Goal: Task Accomplishment & Management: Use online tool/utility

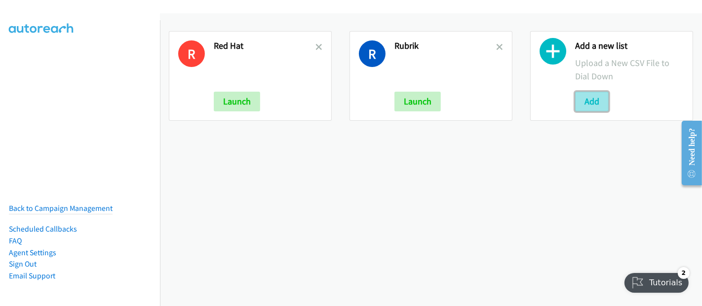
click at [594, 101] on button "Add" at bounding box center [592, 102] width 34 height 20
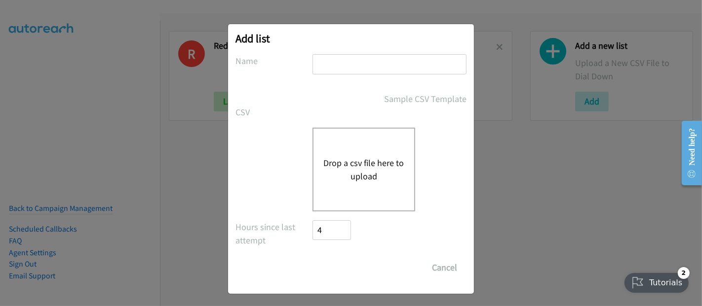
click at [334, 178] on button "Drop a csv file here to upload" at bounding box center [363, 169] width 81 height 27
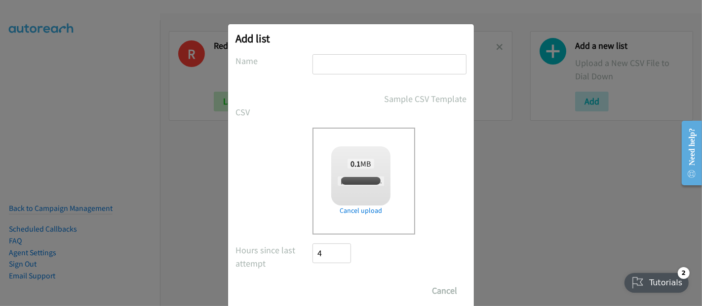
checkbox input "true"
click at [354, 64] on input "text" at bounding box center [389, 64] width 154 height 20
type input "RedHat18"
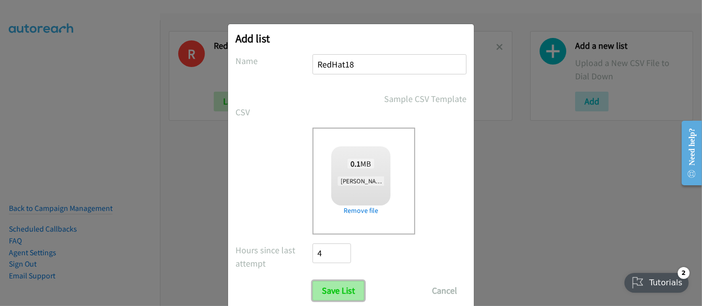
click at [328, 285] on input "Save List" at bounding box center [338, 291] width 52 height 20
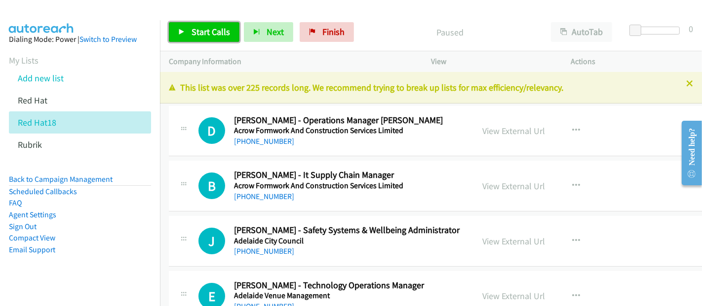
click at [209, 33] on span "Start Calls" at bounding box center [210, 31] width 38 height 11
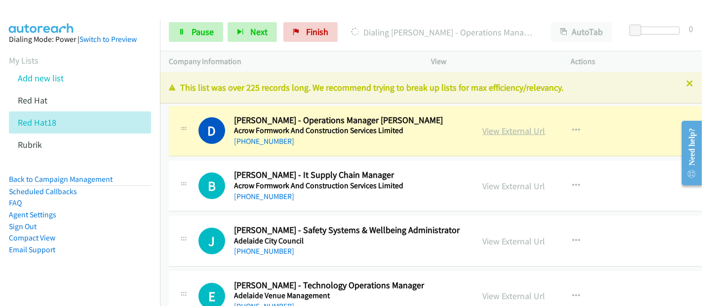
click at [500, 131] on link "View External Url" at bounding box center [514, 130] width 63 height 11
click at [199, 35] on span "Pause" at bounding box center [202, 31] width 22 height 11
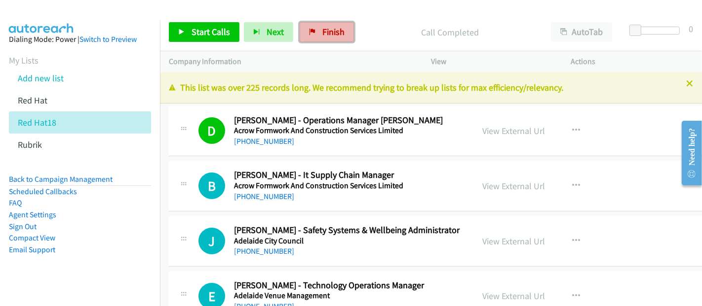
click at [338, 33] on span "Finish" at bounding box center [333, 31] width 22 height 11
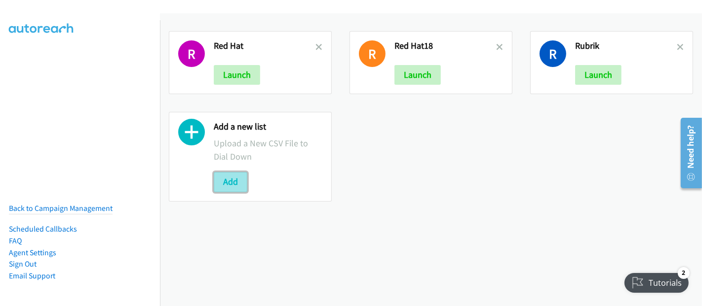
click at [231, 181] on button "Add" at bounding box center [231, 182] width 34 height 20
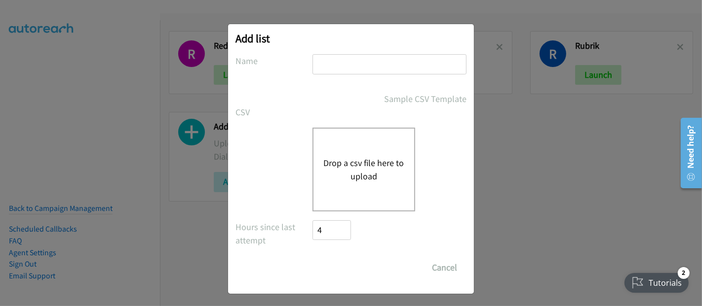
click at [353, 165] on button "Drop a csv file here to upload" at bounding box center [363, 169] width 81 height 27
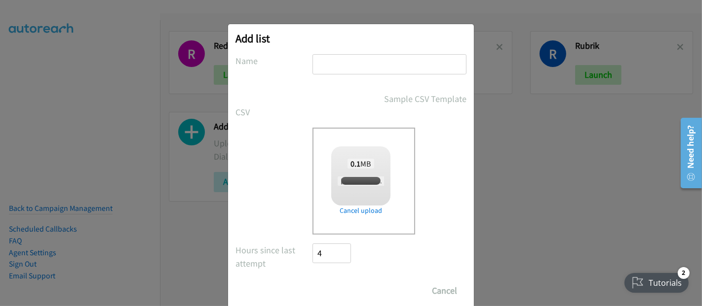
checkbox input "true"
click at [327, 67] on input "text" at bounding box center [389, 64] width 154 height 20
click at [353, 63] on input "text" at bounding box center [389, 64] width 154 height 20
type input "Rubrik18"
click at [336, 290] on input "Save List" at bounding box center [338, 291] width 52 height 20
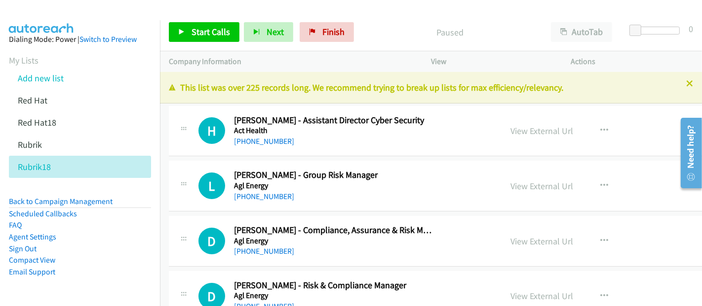
click at [421, 187] on h5 "Agl Energy" at bounding box center [335, 186] width 202 height 10
click at [447, 10] on div at bounding box center [346, 19] width 693 height 38
click at [211, 34] on span "Start Calls" at bounding box center [210, 31] width 38 height 11
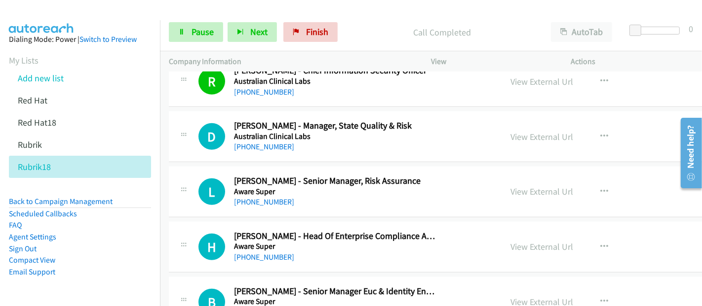
scroll to position [658, 0]
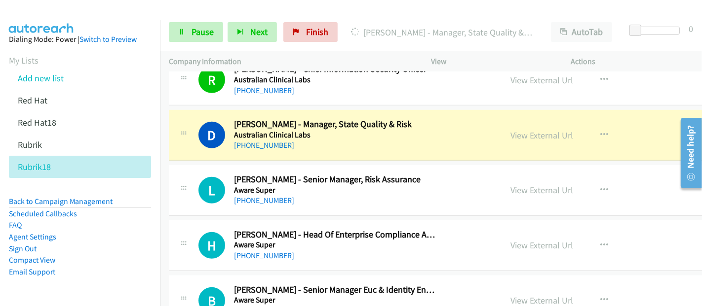
click at [463, 126] on div "D Callback Scheduled [PERSON_NAME] - Manager, State Quality & Risk Australian C…" at bounding box center [335, 135] width 333 height 33
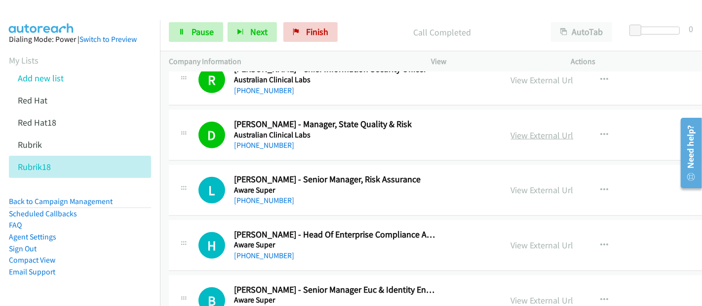
click at [511, 131] on link "View External Url" at bounding box center [542, 135] width 63 height 11
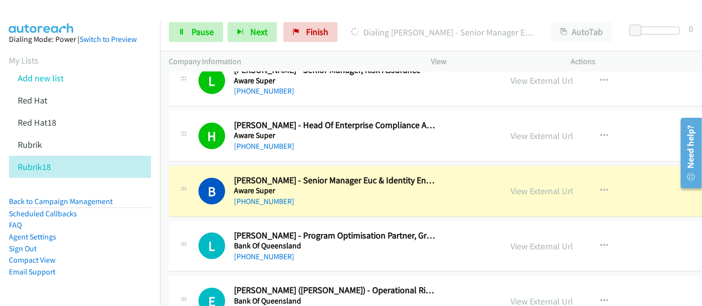
scroll to position [822, 0]
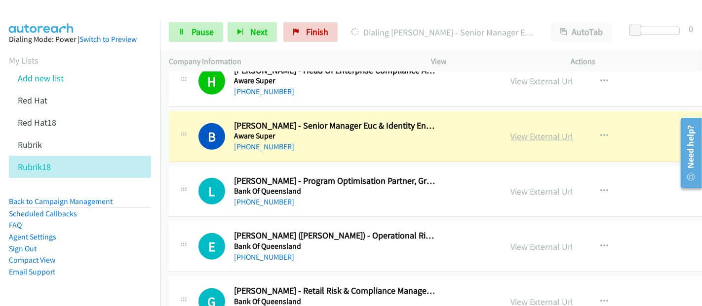
click at [511, 134] on link "View External Url" at bounding box center [542, 136] width 63 height 11
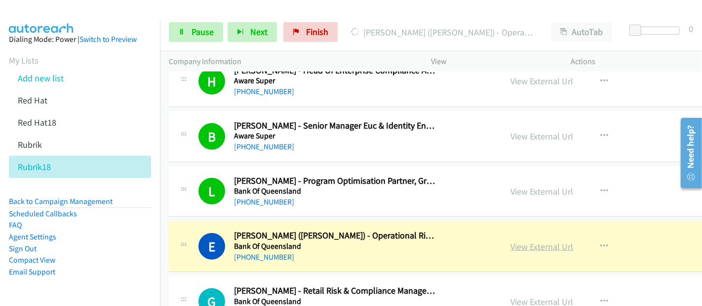
click at [519, 241] on link "View External Url" at bounding box center [542, 246] width 63 height 11
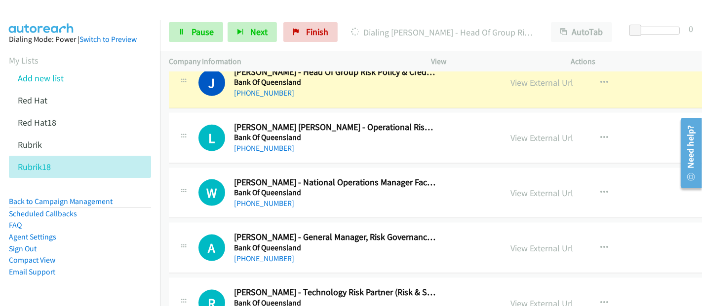
scroll to position [1042, 0]
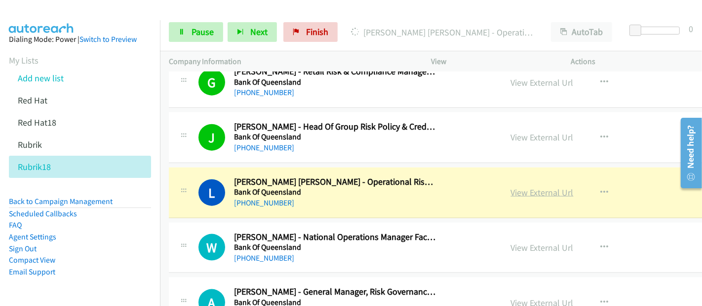
click at [511, 193] on link "View External Url" at bounding box center [542, 192] width 63 height 11
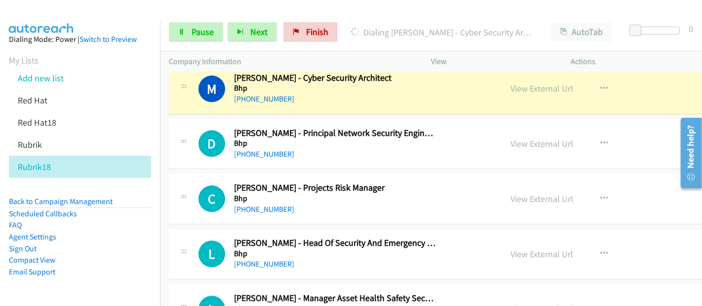
scroll to position [1919, 0]
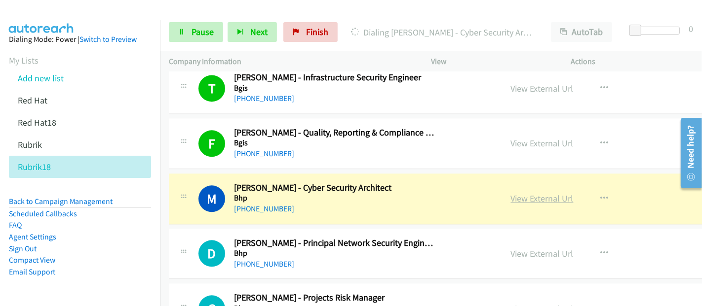
click at [511, 193] on link "View External Url" at bounding box center [542, 198] width 63 height 11
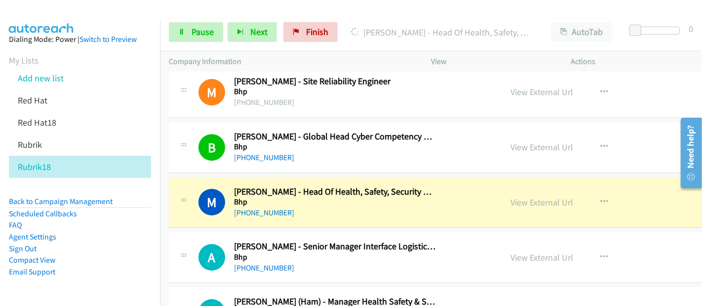
scroll to position [2687, 0]
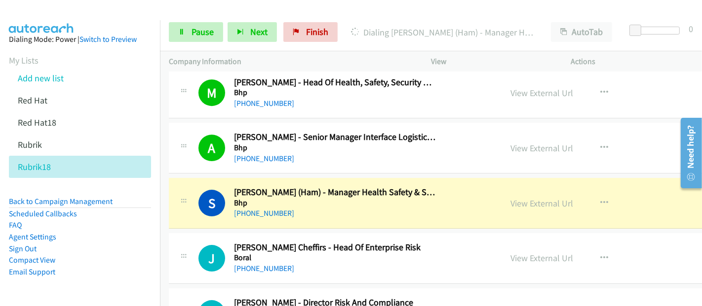
click at [502, 195] on div "View External Url View External Url Schedule/Manage Callback Start Calls Here R…" at bounding box center [589, 203] width 175 height 33
click at [511, 198] on link "View External Url" at bounding box center [542, 203] width 63 height 11
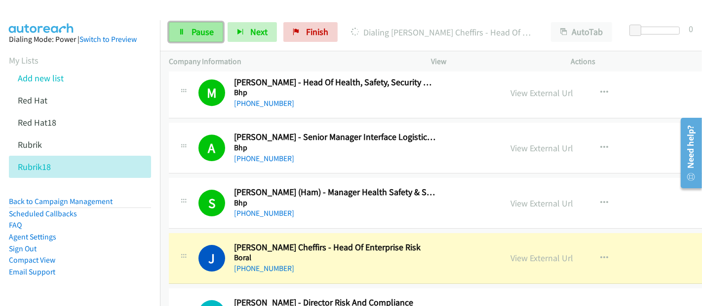
click at [206, 37] on span "Pause" at bounding box center [202, 31] width 22 height 11
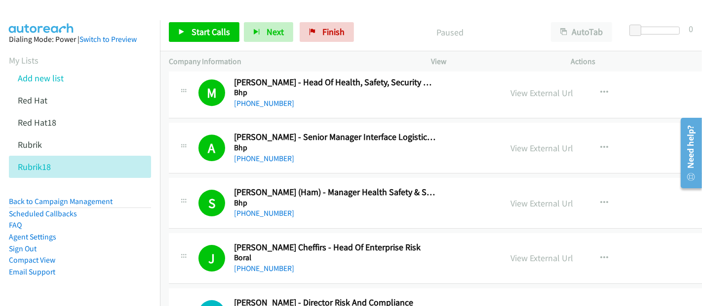
scroll to position [2796, 0]
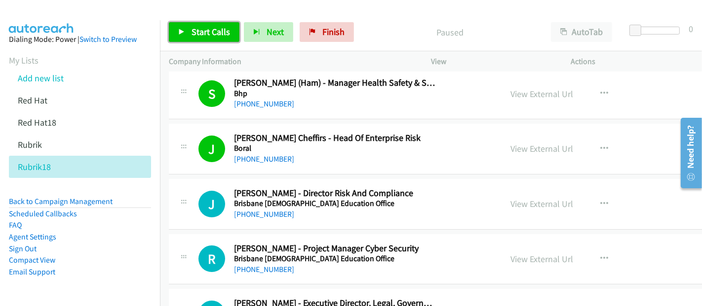
click at [214, 34] on span "Start Calls" at bounding box center [210, 31] width 38 height 11
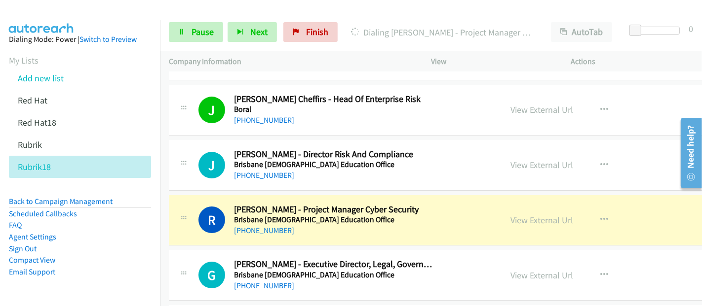
scroll to position [2906, 0]
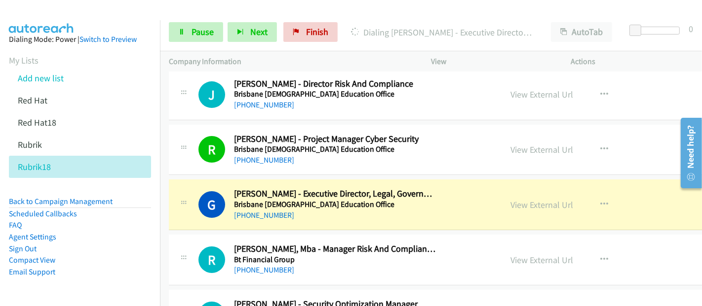
click at [502, 205] on div "View External Url View External Url Schedule/Manage Callback Start Calls Here R…" at bounding box center [589, 205] width 175 height 33
click at [511, 199] on link "View External Url" at bounding box center [542, 204] width 63 height 11
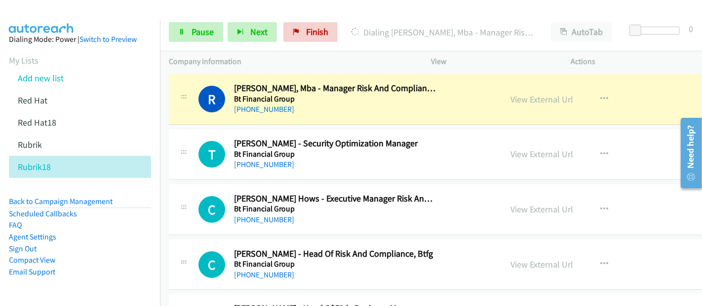
scroll to position [3071, 0]
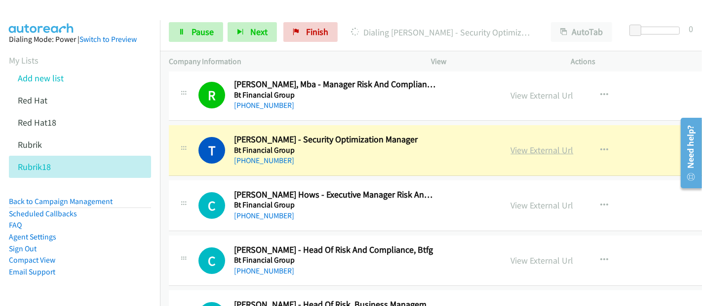
click at [511, 145] on link "View External Url" at bounding box center [542, 150] width 63 height 11
click at [201, 48] on div "Start Calls Pause Next Finish Dialing [PERSON_NAME] - Security Optimization Man…" at bounding box center [431, 32] width 542 height 38
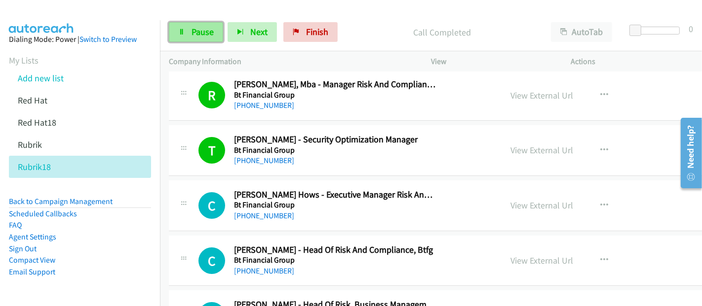
click at [201, 34] on span "Pause" at bounding box center [202, 31] width 22 height 11
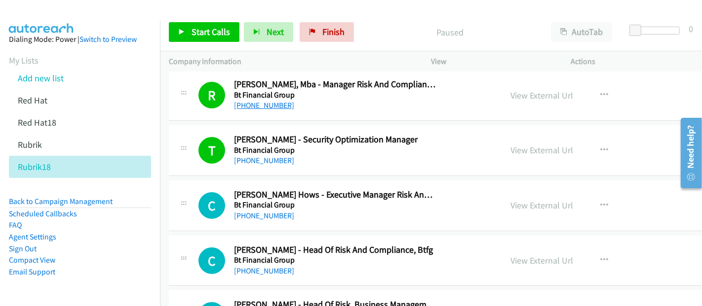
click at [271, 101] on link "[PHONE_NUMBER]" at bounding box center [264, 105] width 60 height 9
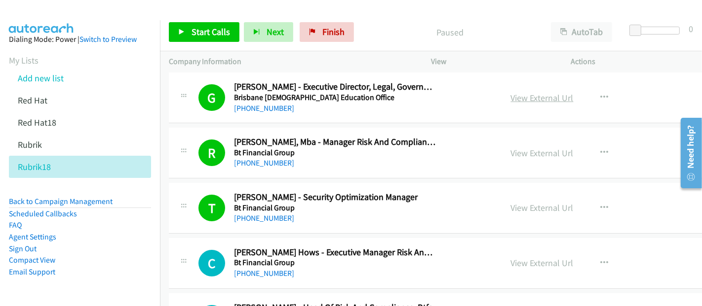
scroll to position [2961, 0]
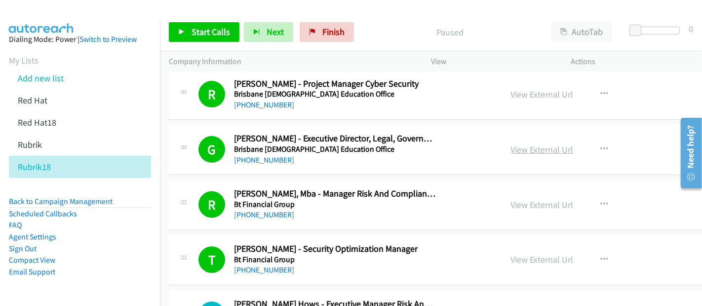
click at [511, 144] on link "View External Url" at bounding box center [542, 149] width 63 height 11
click at [513, 199] on link "View External Url" at bounding box center [542, 204] width 63 height 11
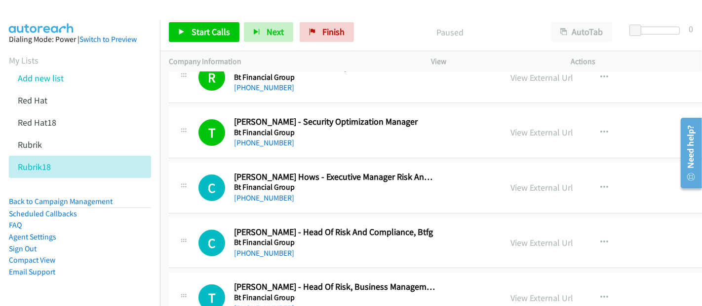
scroll to position [3126, 0]
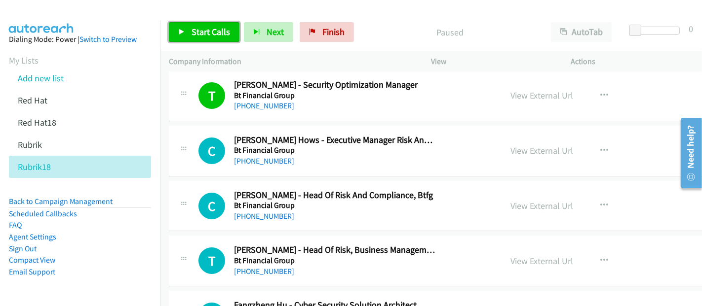
click at [206, 36] on span "Start Calls" at bounding box center [210, 31] width 38 height 11
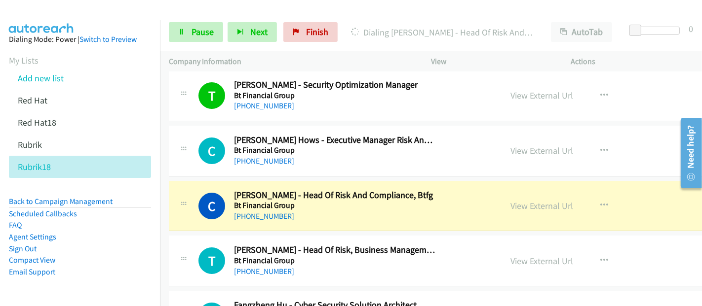
scroll to position [3180, 0]
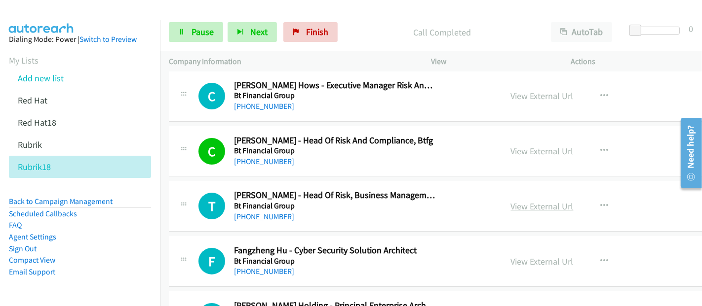
click at [307, 274] on div "F Callback Scheduled Fangzheng Hu - Cyber Security Solution Architect Bt Financ…" at bounding box center [484, 261] width 630 height 51
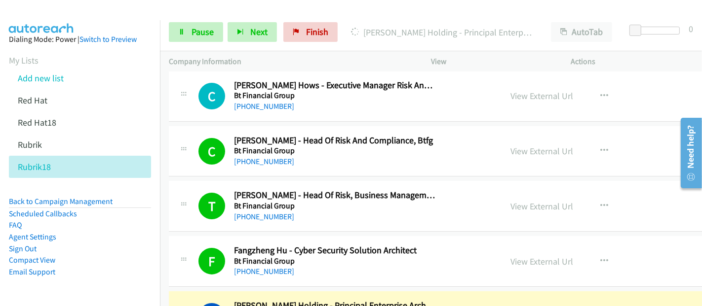
scroll to position [3290, 0]
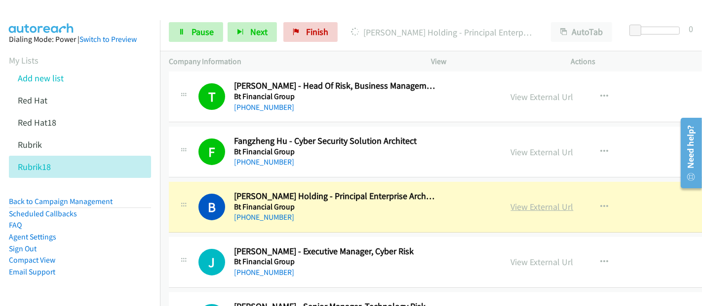
click at [511, 201] on link "View External Url" at bounding box center [542, 206] width 63 height 11
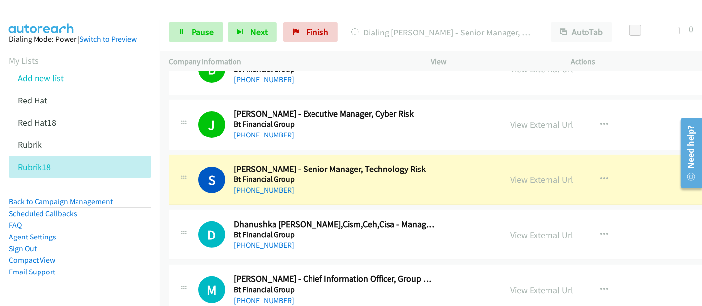
scroll to position [3455, 0]
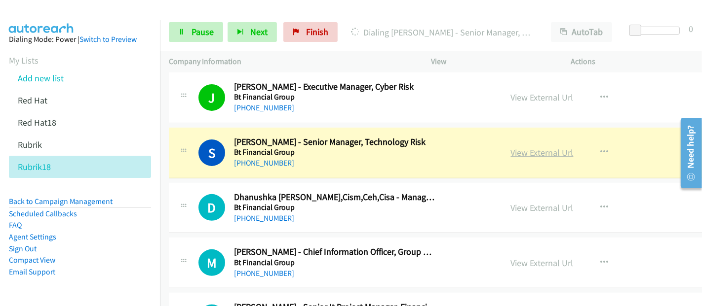
click at [511, 147] on link "View External Url" at bounding box center [542, 152] width 63 height 11
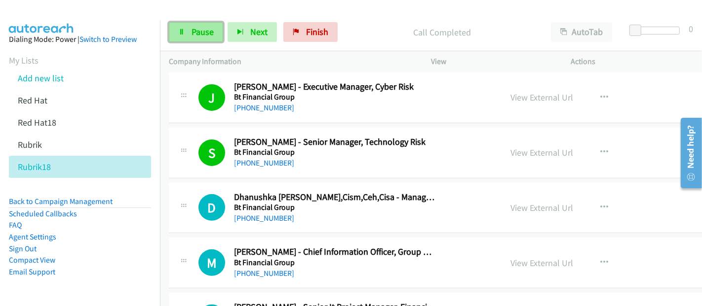
click at [194, 35] on span "Pause" at bounding box center [202, 31] width 22 height 11
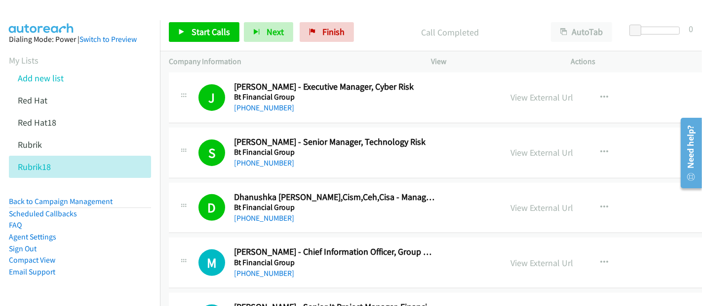
click at [82, 19] on div at bounding box center [346, 19] width 693 height 38
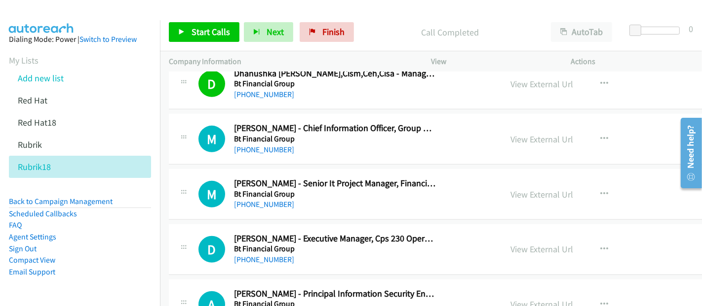
scroll to position [3564, 0]
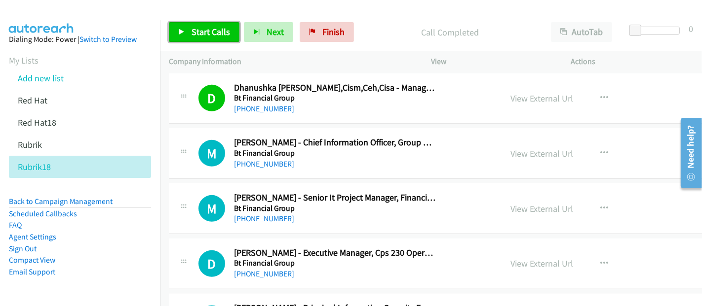
click at [210, 31] on span "Start Calls" at bounding box center [210, 31] width 38 height 11
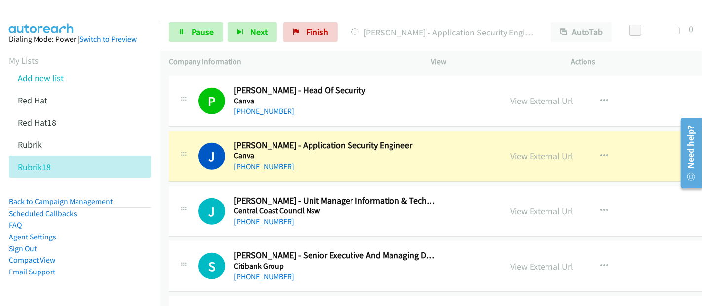
scroll to position [4058, 0]
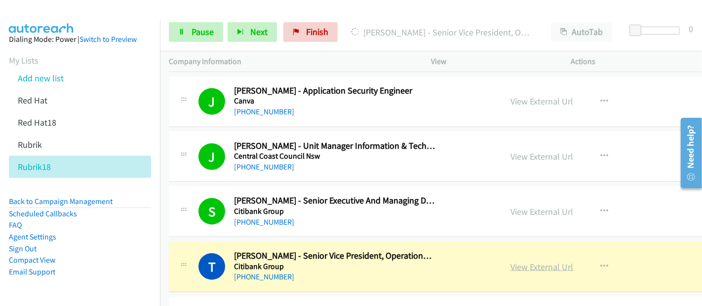
click at [511, 262] on link "View External Url" at bounding box center [542, 267] width 63 height 11
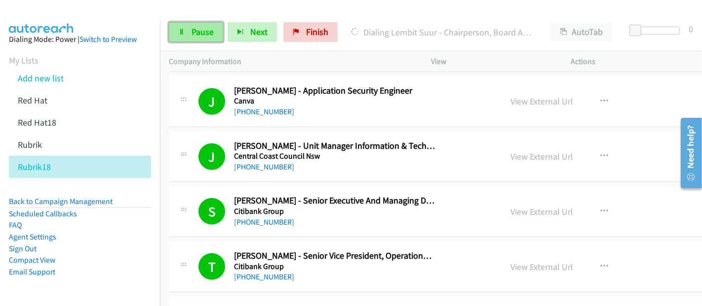
click at [186, 27] on link "Pause" at bounding box center [196, 32] width 54 height 20
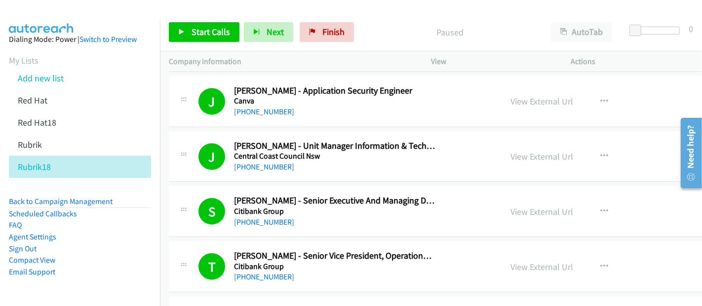
scroll to position [4277, 0]
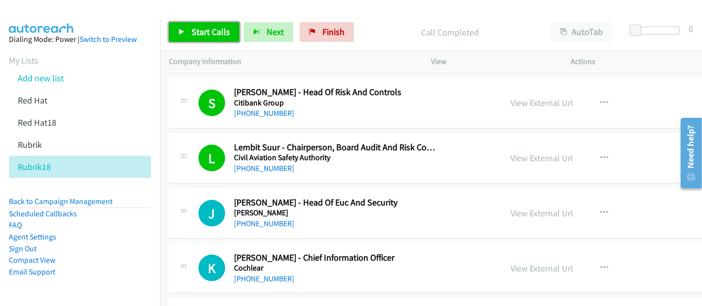
click at [208, 33] on span "Start Calls" at bounding box center [210, 31] width 38 height 11
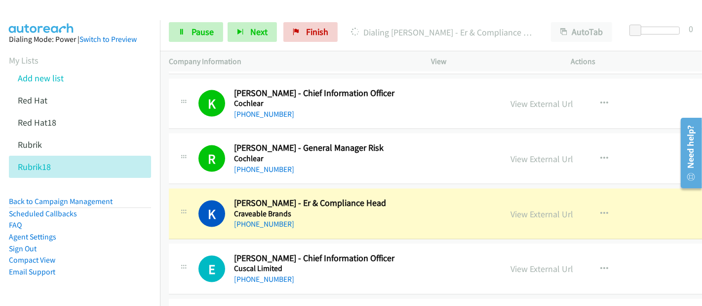
scroll to position [4551, 0]
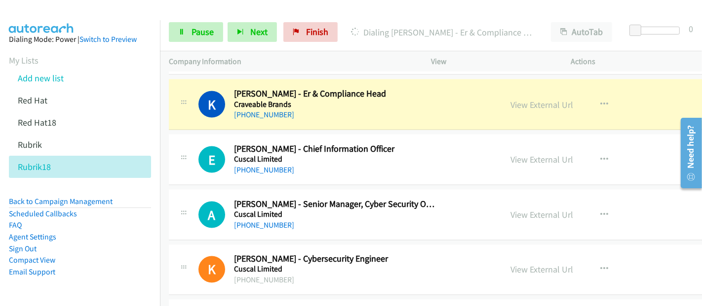
drag, startPoint x: 440, startPoint y: 87, endPoint x: 522, endPoint y: 109, distance: 85.2
click at [440, 88] on div "K Callback Scheduled [PERSON_NAME] - Er & Compliance Head Craveable Brands [GEO…" at bounding box center [345, 104] width 295 height 33
click at [516, 99] on link "View External Url" at bounding box center [542, 104] width 63 height 11
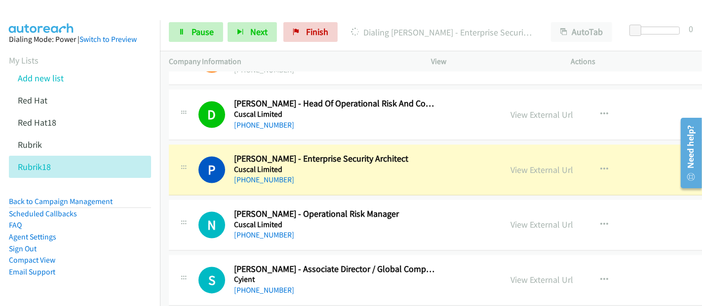
scroll to position [4771, 0]
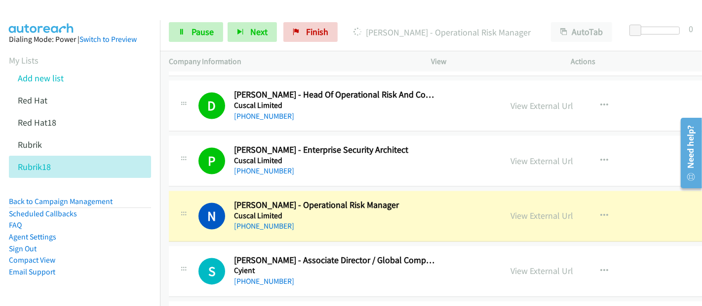
click at [445, 218] on div "N Callback Scheduled [PERSON_NAME] - Operational Risk Manager Cuscal Limited [G…" at bounding box center [345, 216] width 295 height 33
click at [511, 211] on link "View External Url" at bounding box center [542, 216] width 63 height 11
click at [188, 26] on link "Pause" at bounding box center [196, 32] width 54 height 20
